Goal: Find contact information: Find contact information

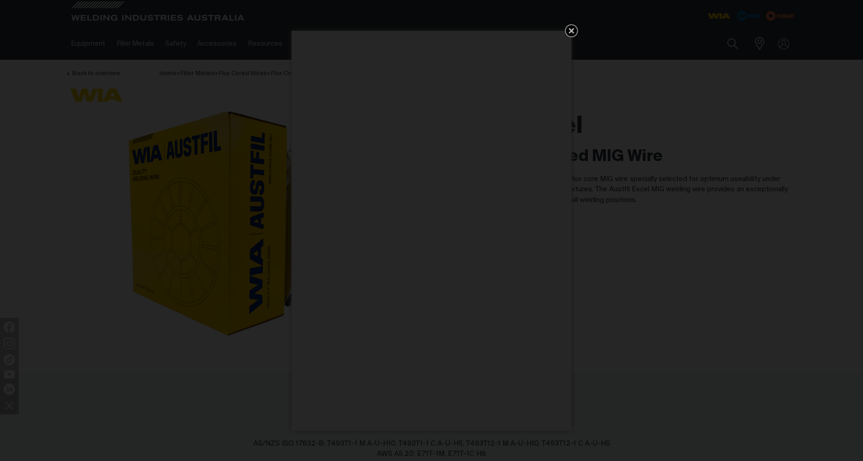
click at [574, 29] on icon "Get 5 WIA Welding Guides Free!" at bounding box center [572, 31] width 6 height 6
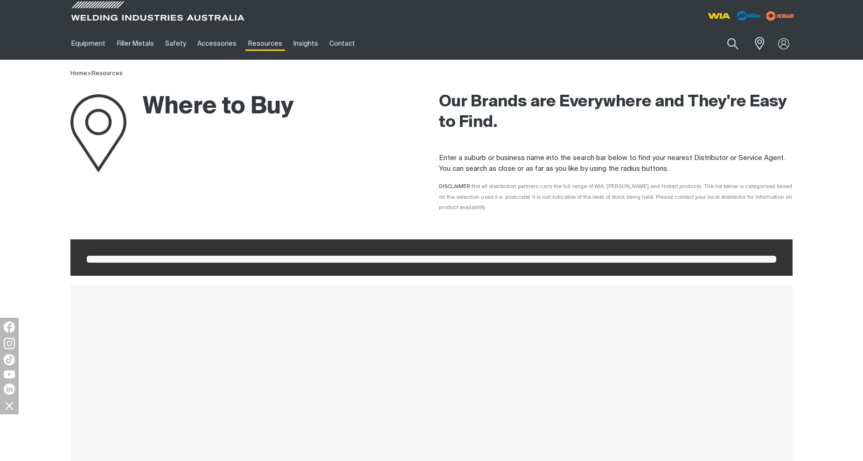
click at [370, 46] on ul "Equipment Stick Welders TIG Welders MIG Welders Multi-Process Welders Engine Dr…" at bounding box center [340, 44] width 549 height 32
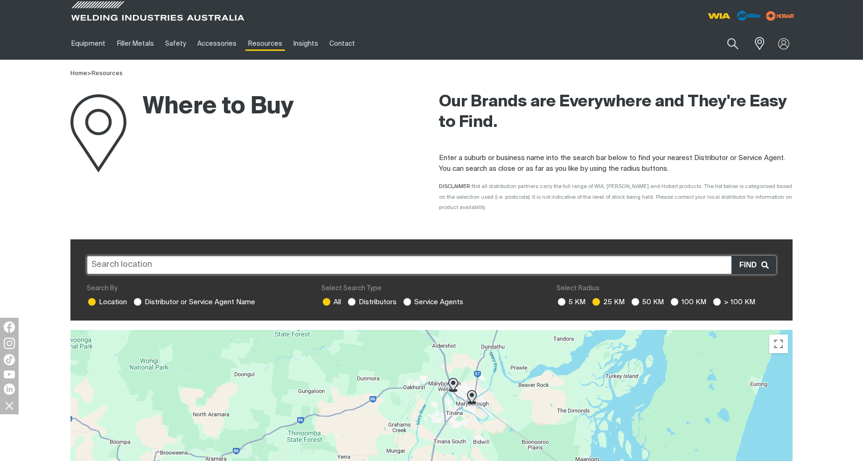
click at [175, 256] on input "text" at bounding box center [432, 265] width 690 height 19
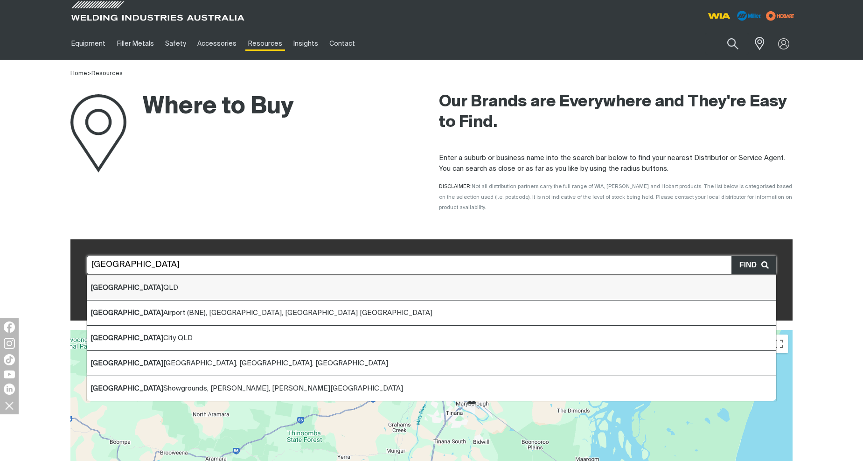
click at [125, 284] on span "Brisbane QLD" at bounding box center [135, 287] width 88 height 7
type input "Brisbane QLD"
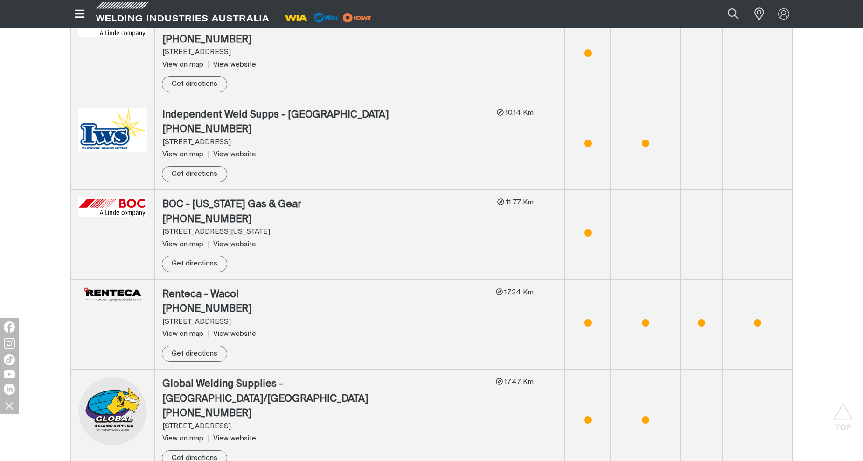
scroll to position [980, 0]
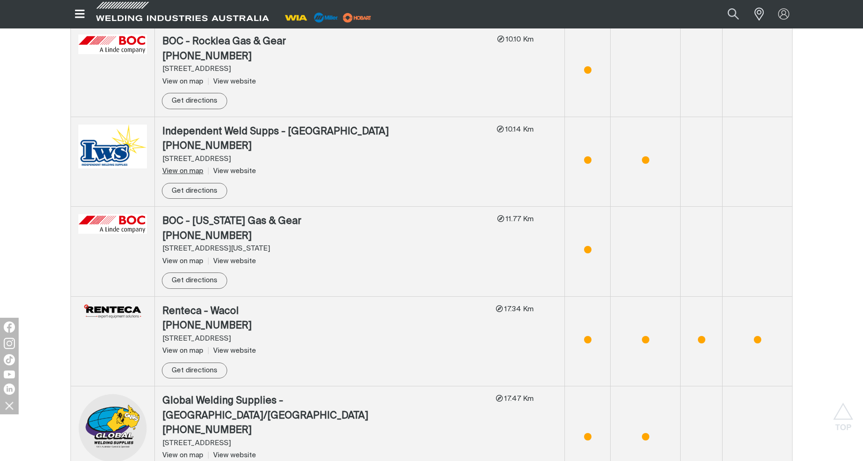
click at [179, 168] on span "View on map" at bounding box center [182, 171] width 41 height 7
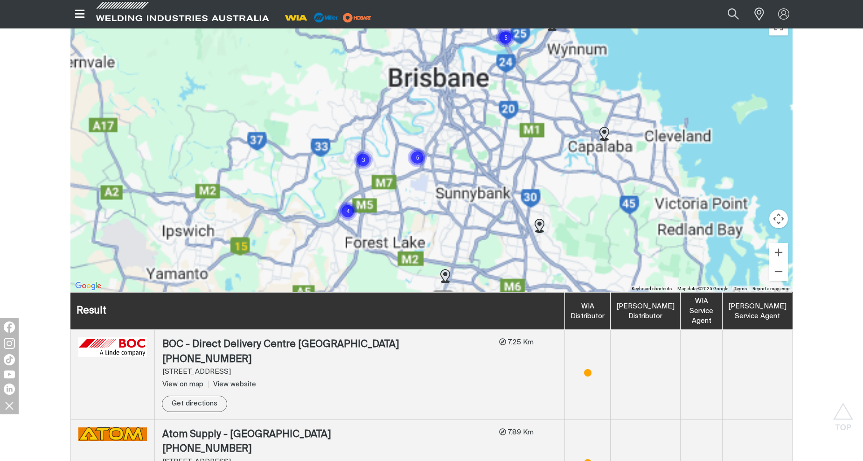
scroll to position [291, 0]
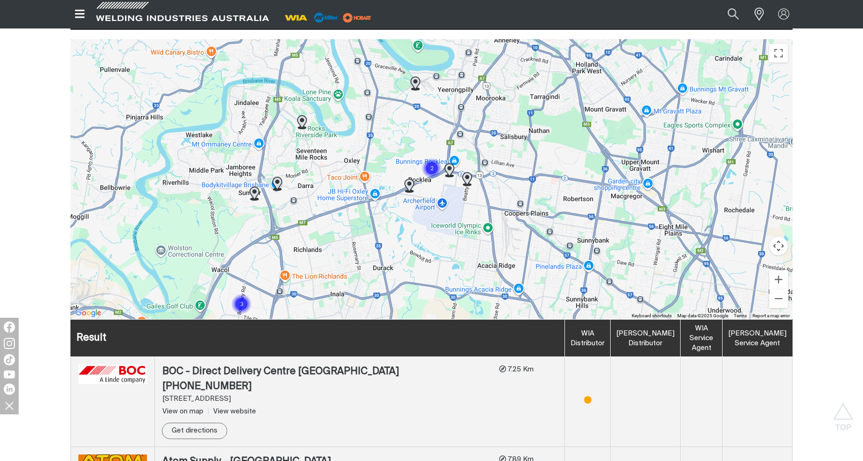
click at [428, 174] on div "To navigate, press the arrow keys." at bounding box center [431, 179] width 722 height 280
click at [777, 270] on button "Zoom in" at bounding box center [778, 279] width 19 height 19
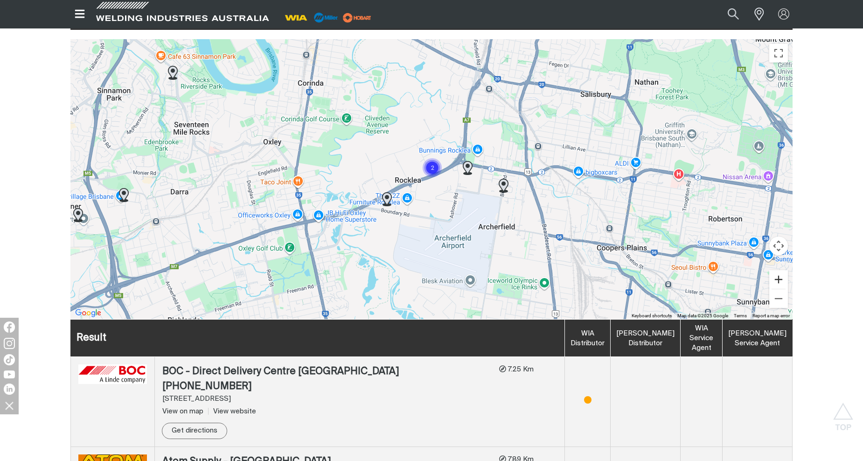
click at [777, 270] on button "Zoom in" at bounding box center [778, 279] width 19 height 19
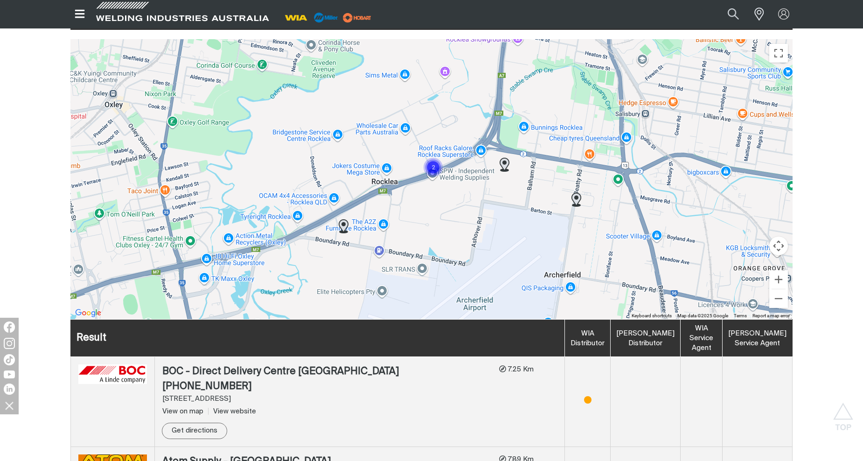
drag, startPoint x: 353, startPoint y: 385, endPoint x: 353, endPoint y: 339, distance: 46.7
drag, startPoint x: 353, startPoint y: 339, endPoint x: 345, endPoint y: 365, distance: 27.3
click at [345, 364] on div "BOC - Direct Delivery Centre QLD" at bounding box center [326, 371] width 329 height 15
click at [343, 379] on div "(07) 3212 4227" at bounding box center [326, 386] width 329 height 15
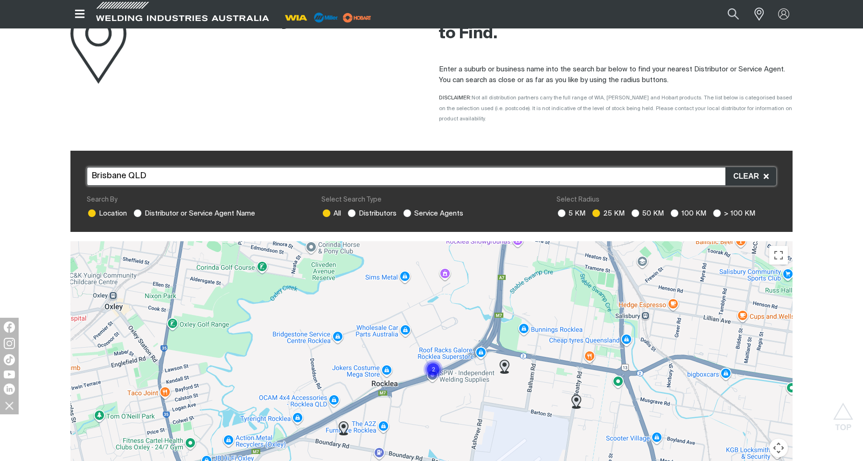
scroll to position [0, 0]
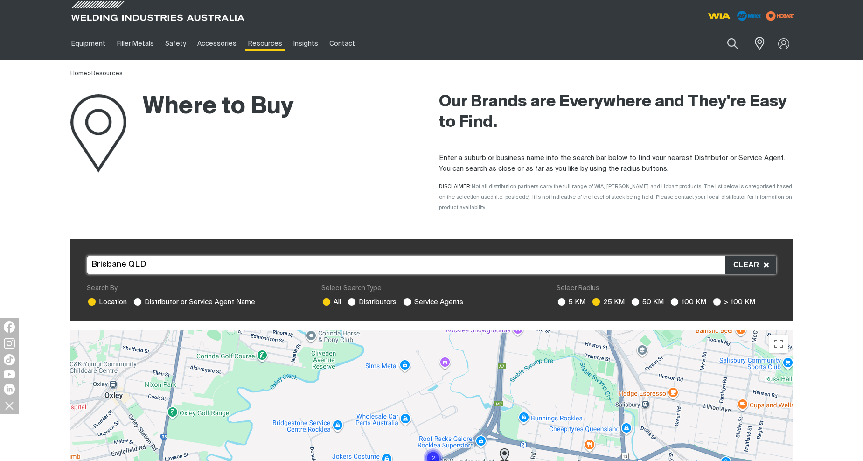
click at [34, 111] on div "Where to Buy Our Brands are Everywhere and They're Easy to Find. Enter a suburb…" at bounding box center [431, 149] width 863 height 141
